Goal: Task Accomplishment & Management: Manage account settings

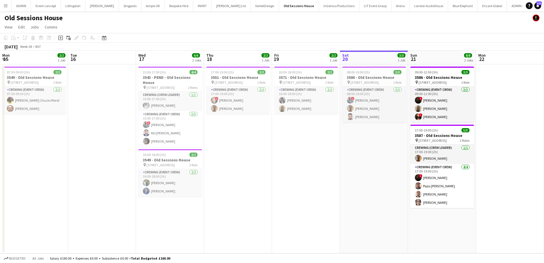
click at [340, 155] on app-date-cell "08:00-10:00 (2h) 3/3 3586 - Old Sessions House pin Old Sessions House, EC1R 0NA…" at bounding box center [374, 158] width 68 height 189
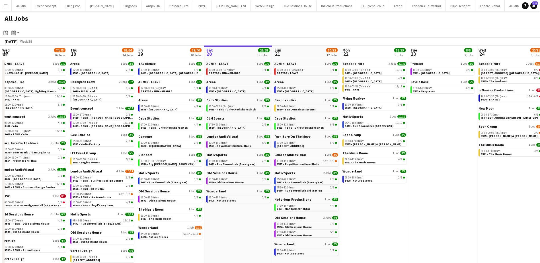
scroll to position [0, 136]
